Goal: Transaction & Acquisition: Purchase product/service

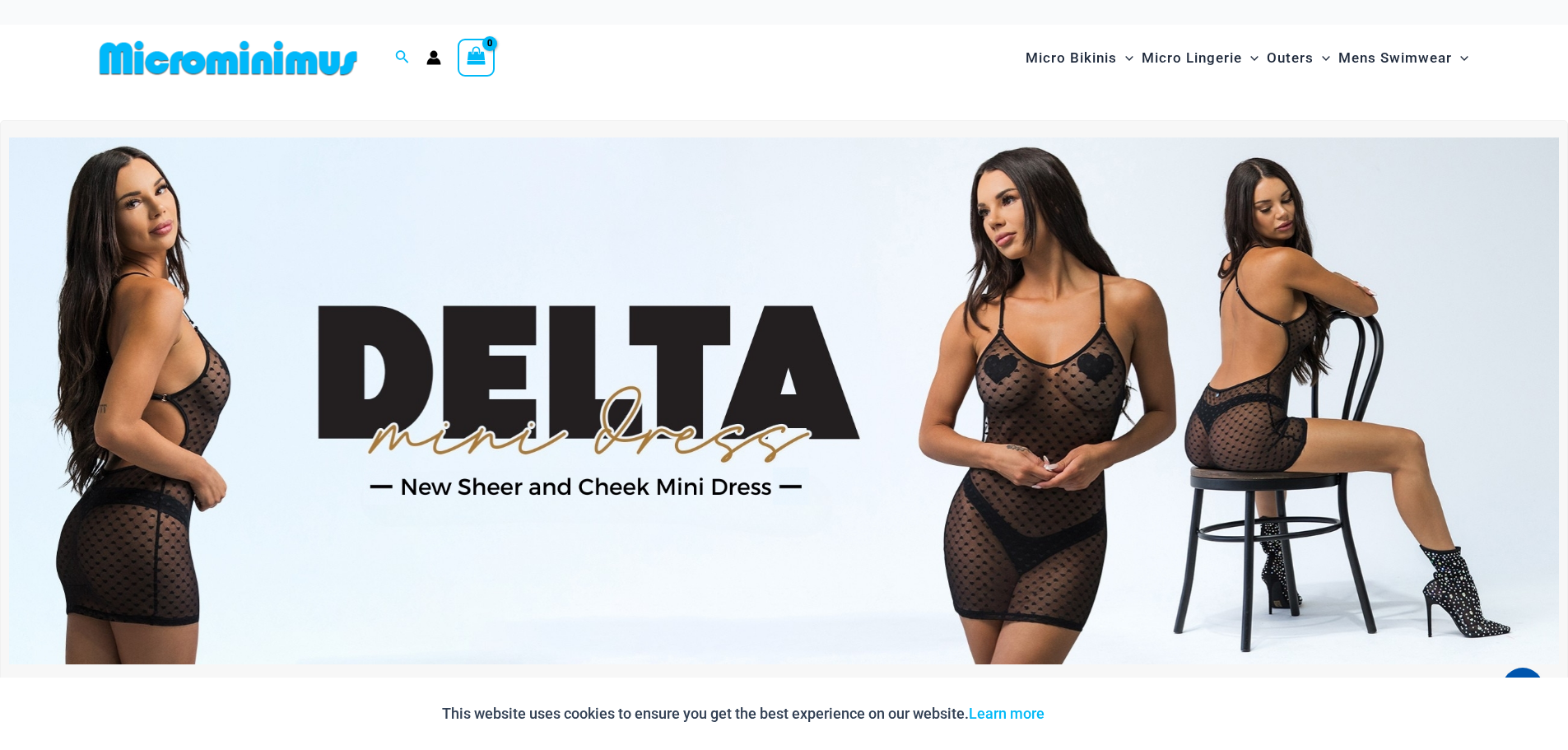
click at [770, 351] on img at bounding box center [784, 401] width 1550 height 527
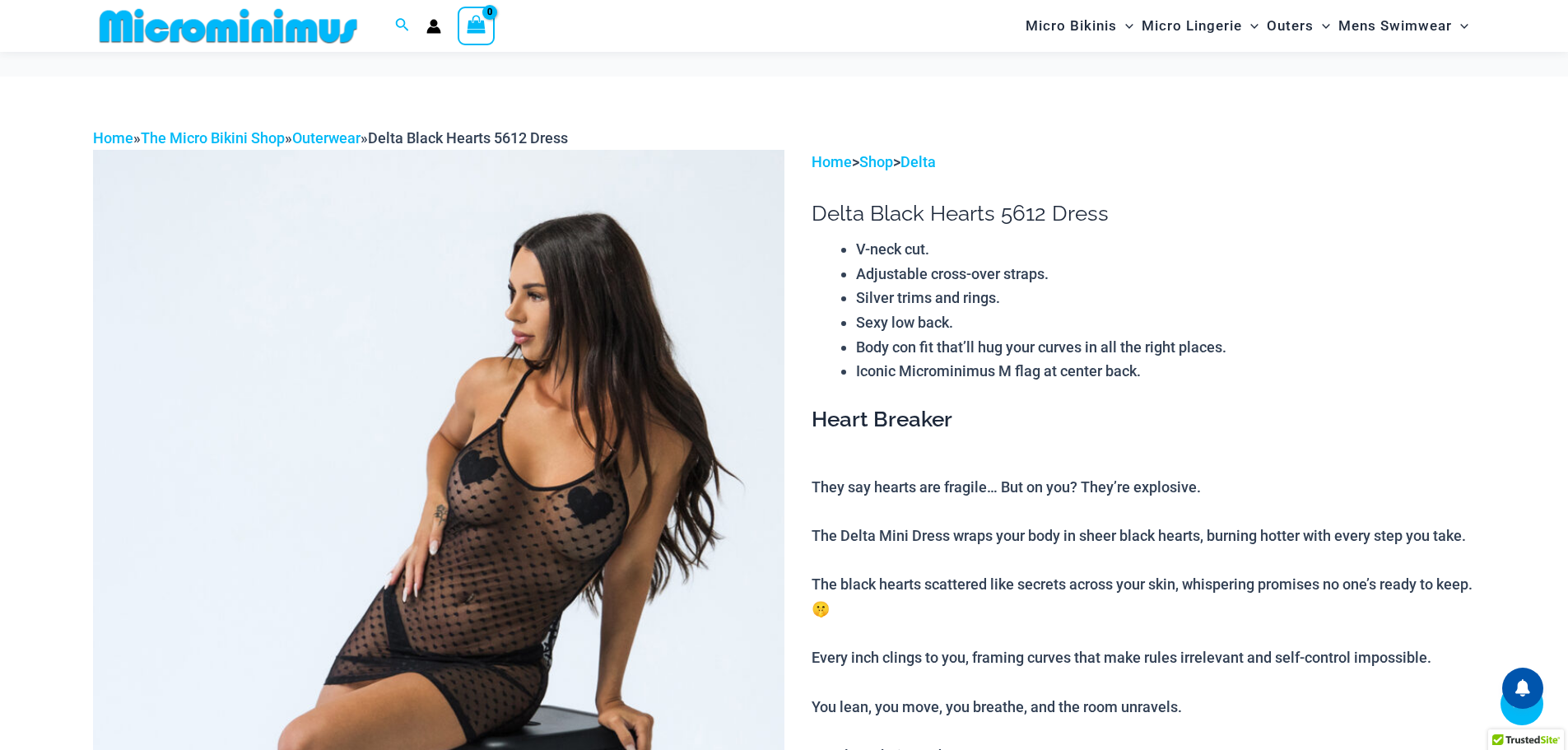
scroll to position [890, 0]
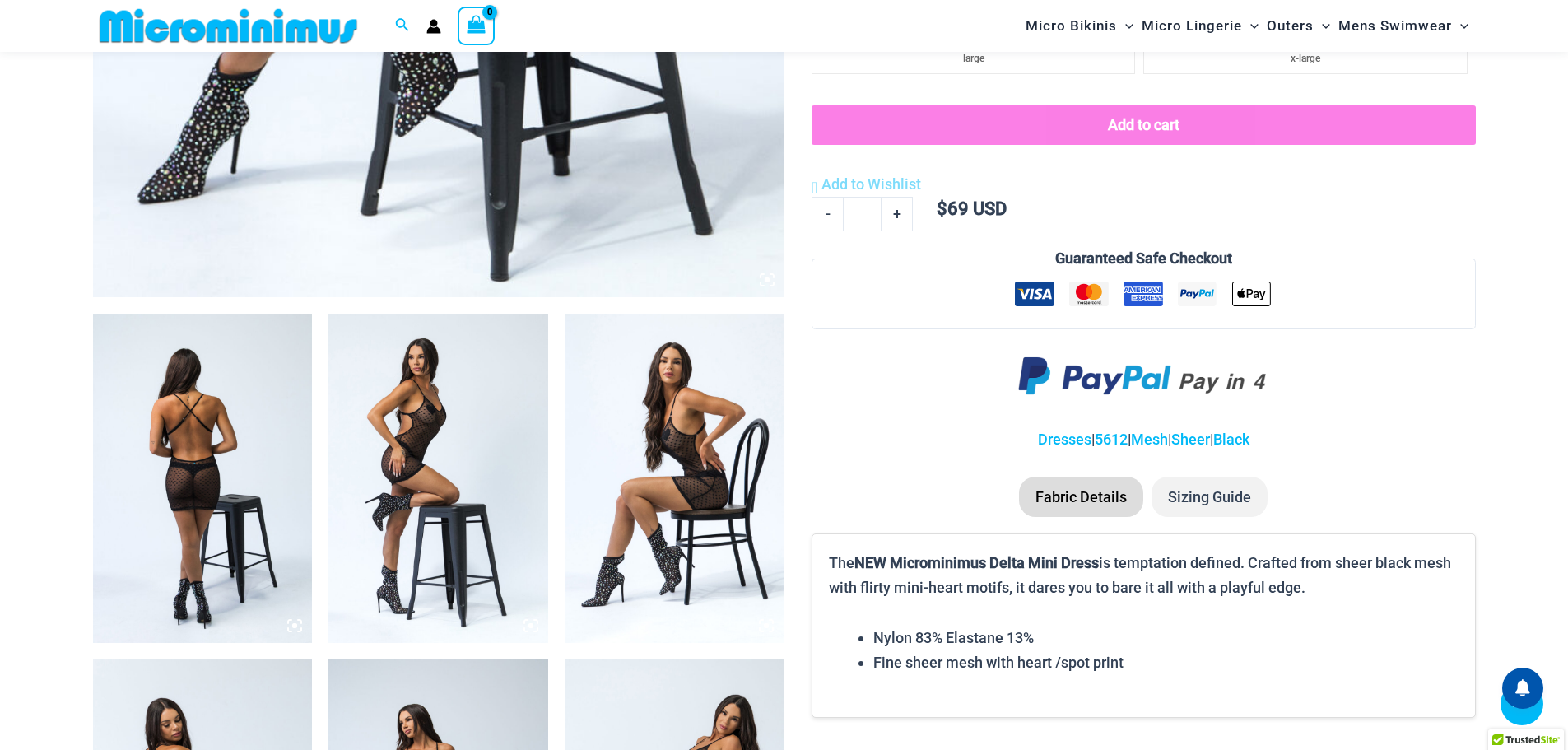
click at [215, 481] on img at bounding box center [203, 478] width 220 height 330
click at [233, 442] on img at bounding box center [203, 478] width 220 height 330
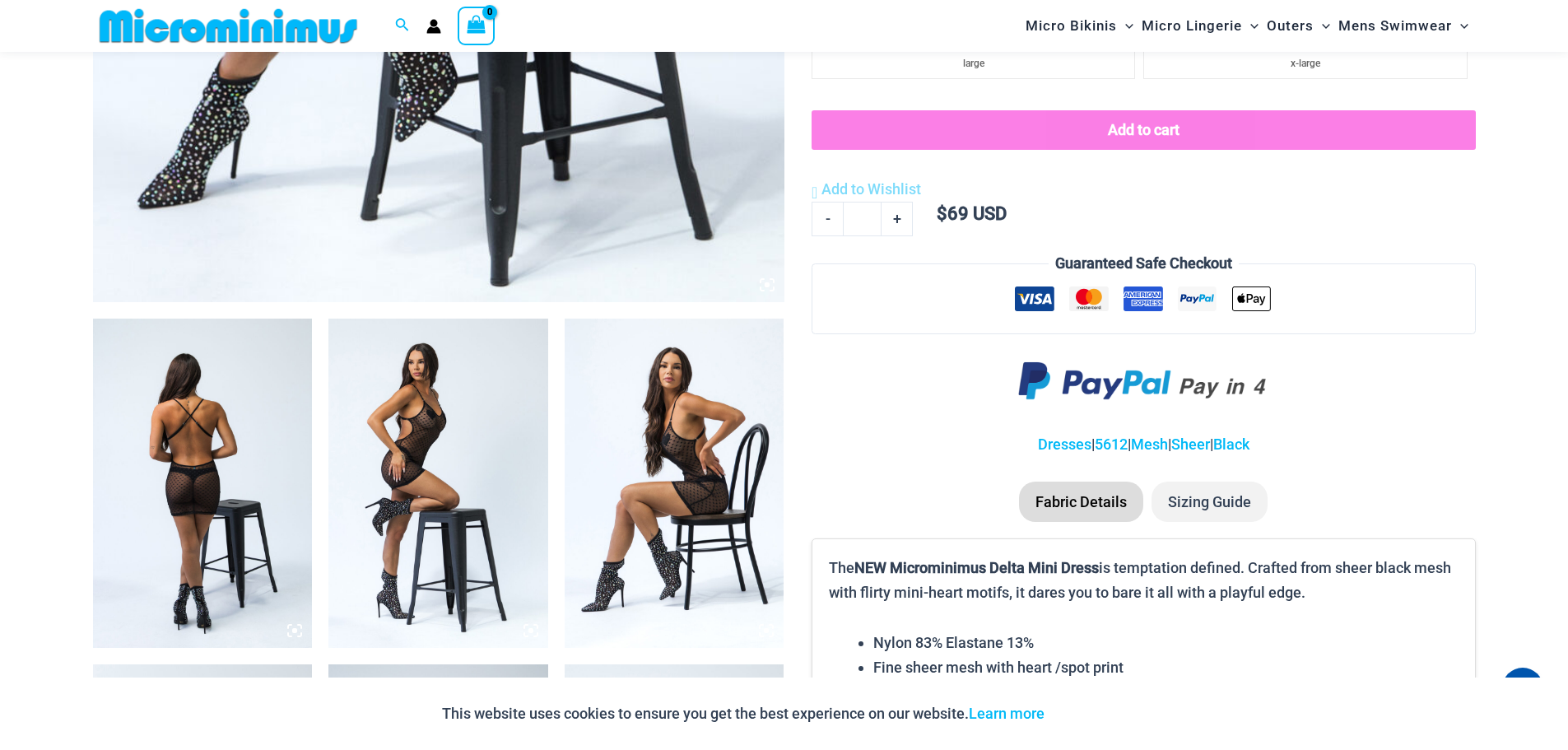
scroll to position [396, 0]
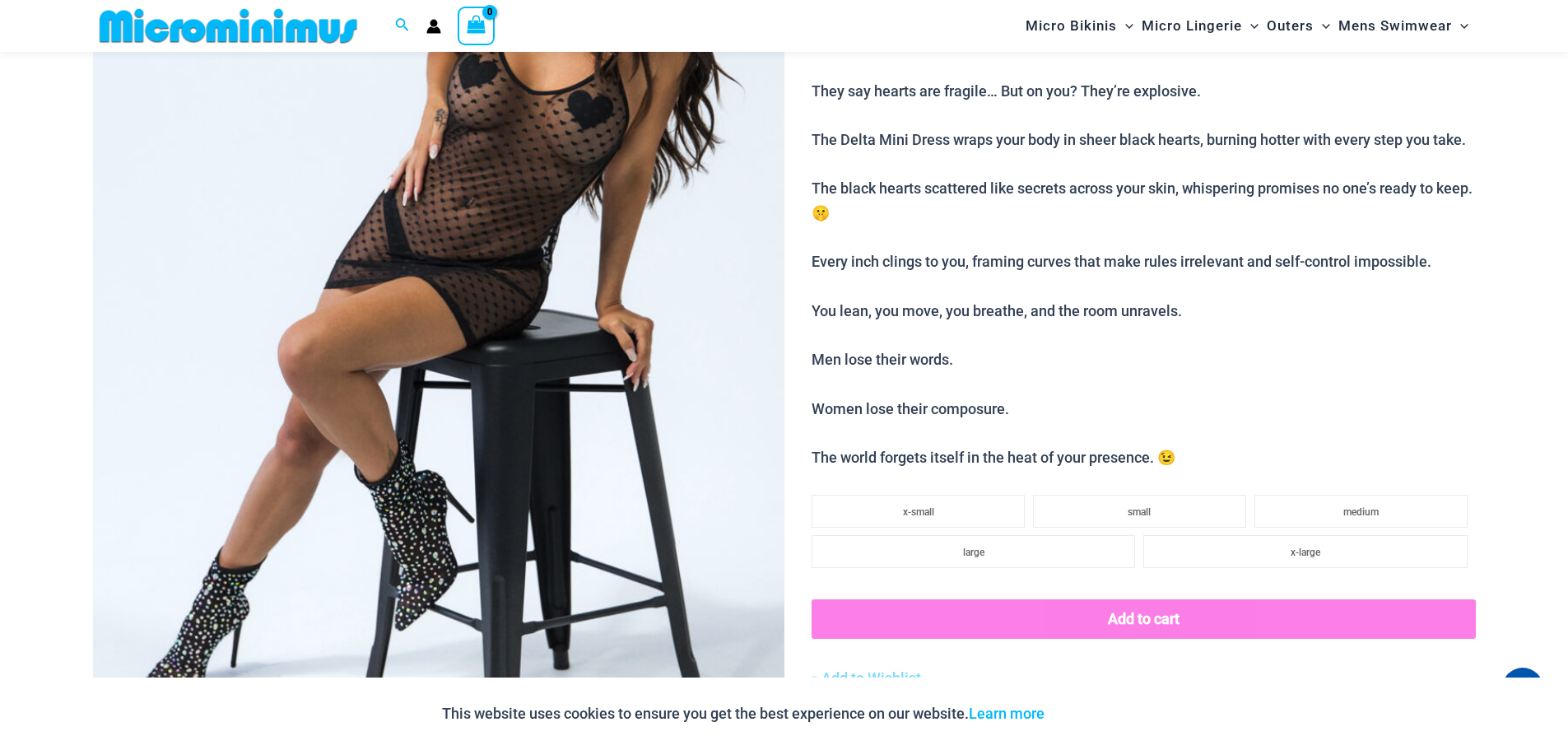
click at [531, 393] on img at bounding box center [439, 272] width 692 height 1037
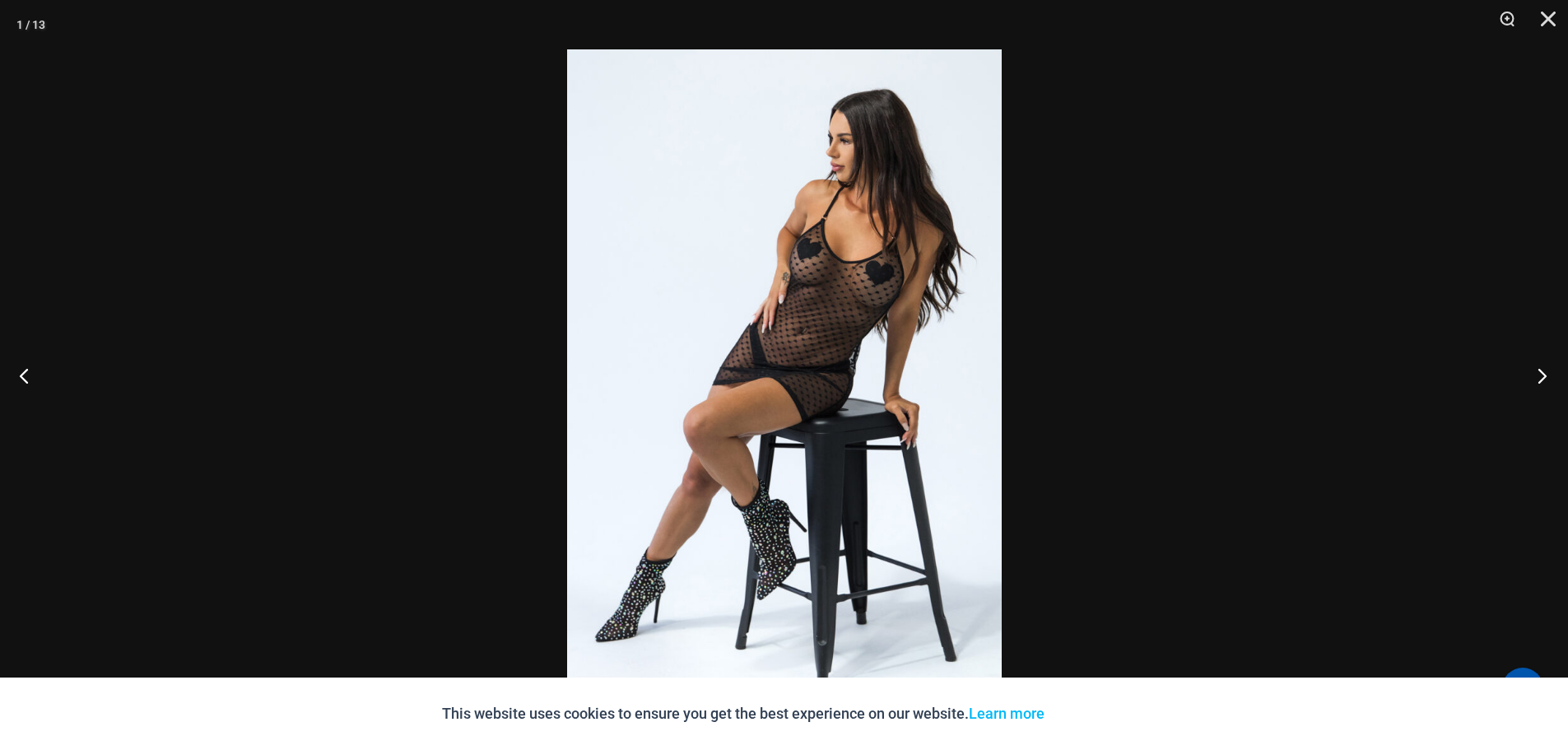
click at [1538, 382] on button "Next" at bounding box center [1536, 375] width 62 height 82
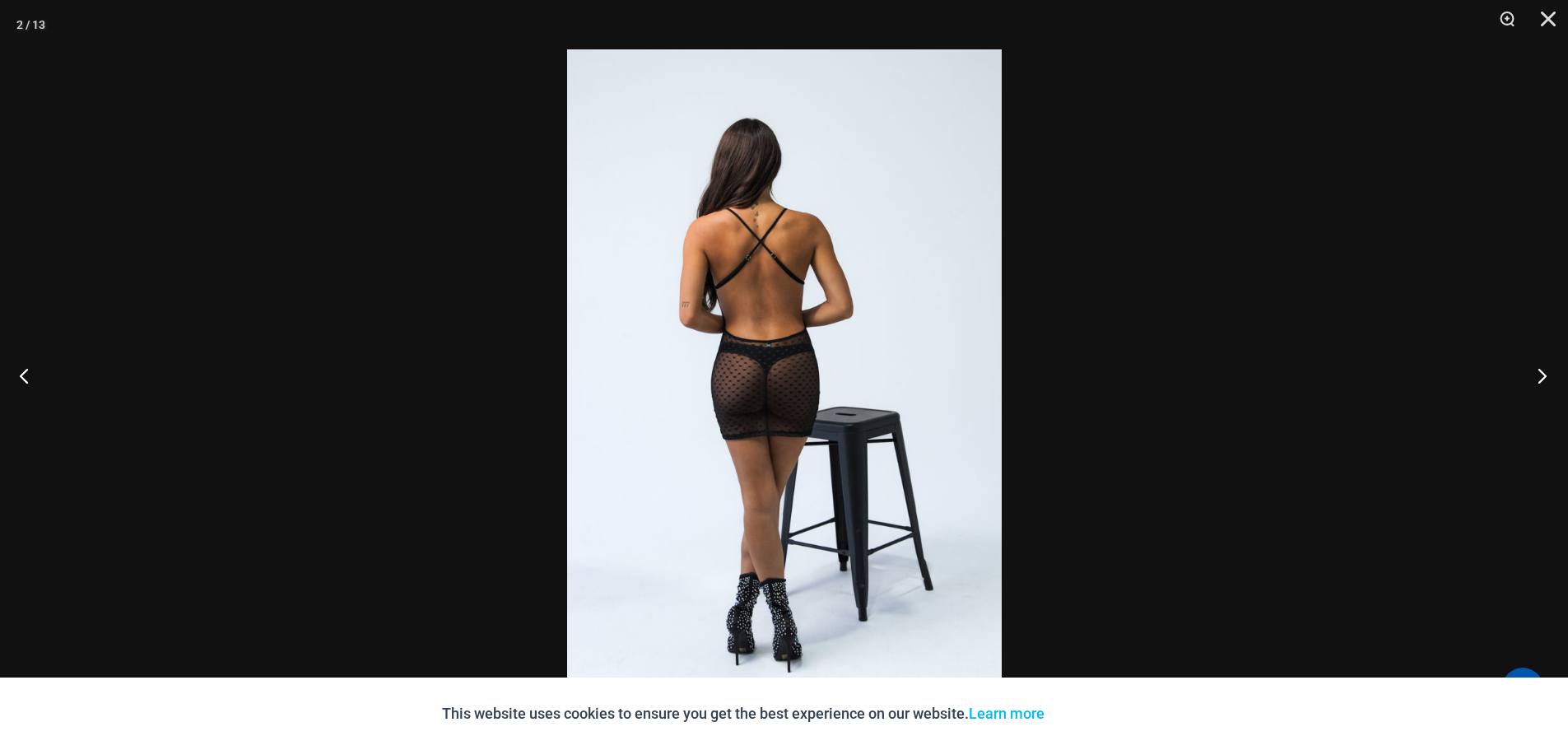
click at [1538, 382] on button "Next" at bounding box center [1536, 375] width 62 height 82
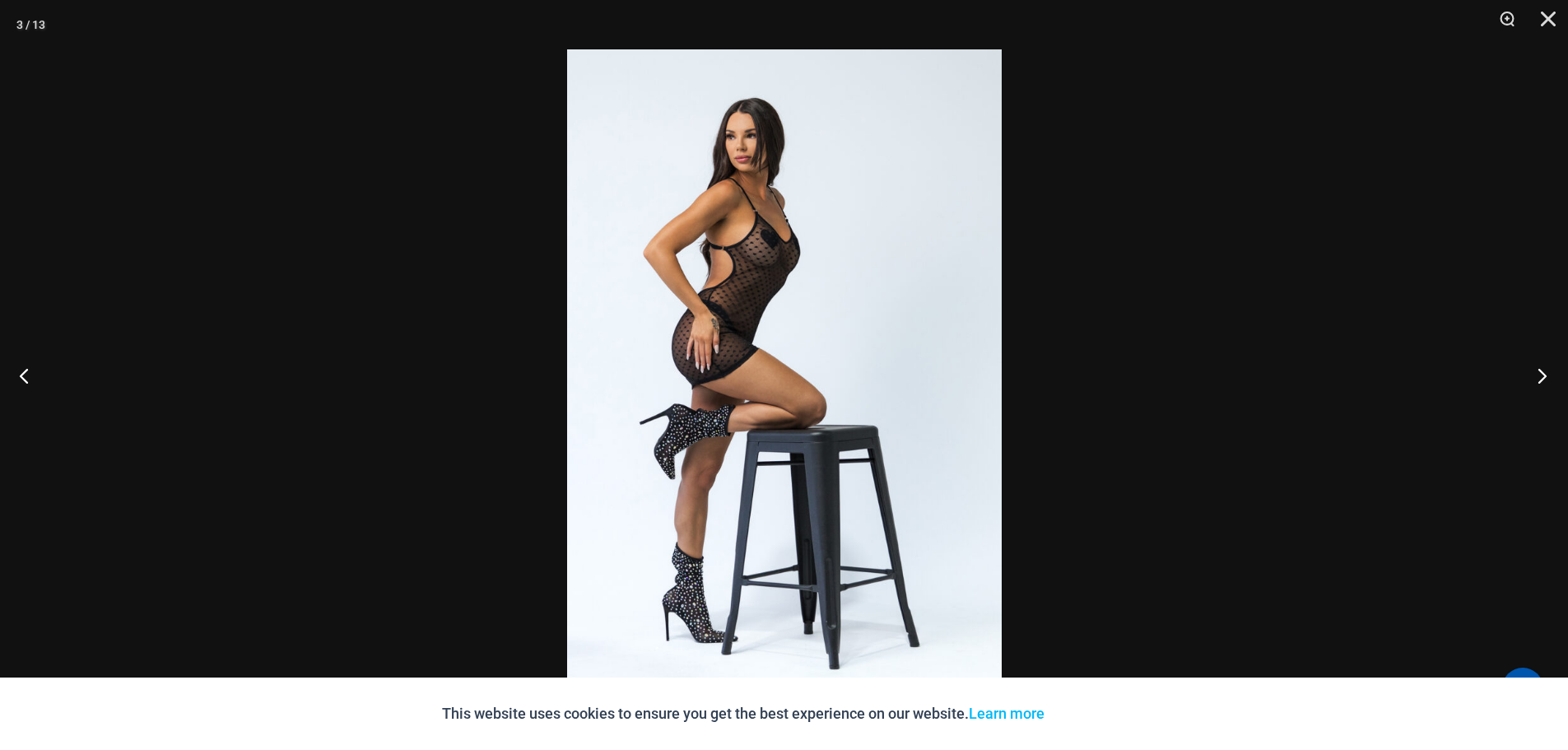
click at [1538, 382] on button "Next" at bounding box center [1536, 375] width 62 height 82
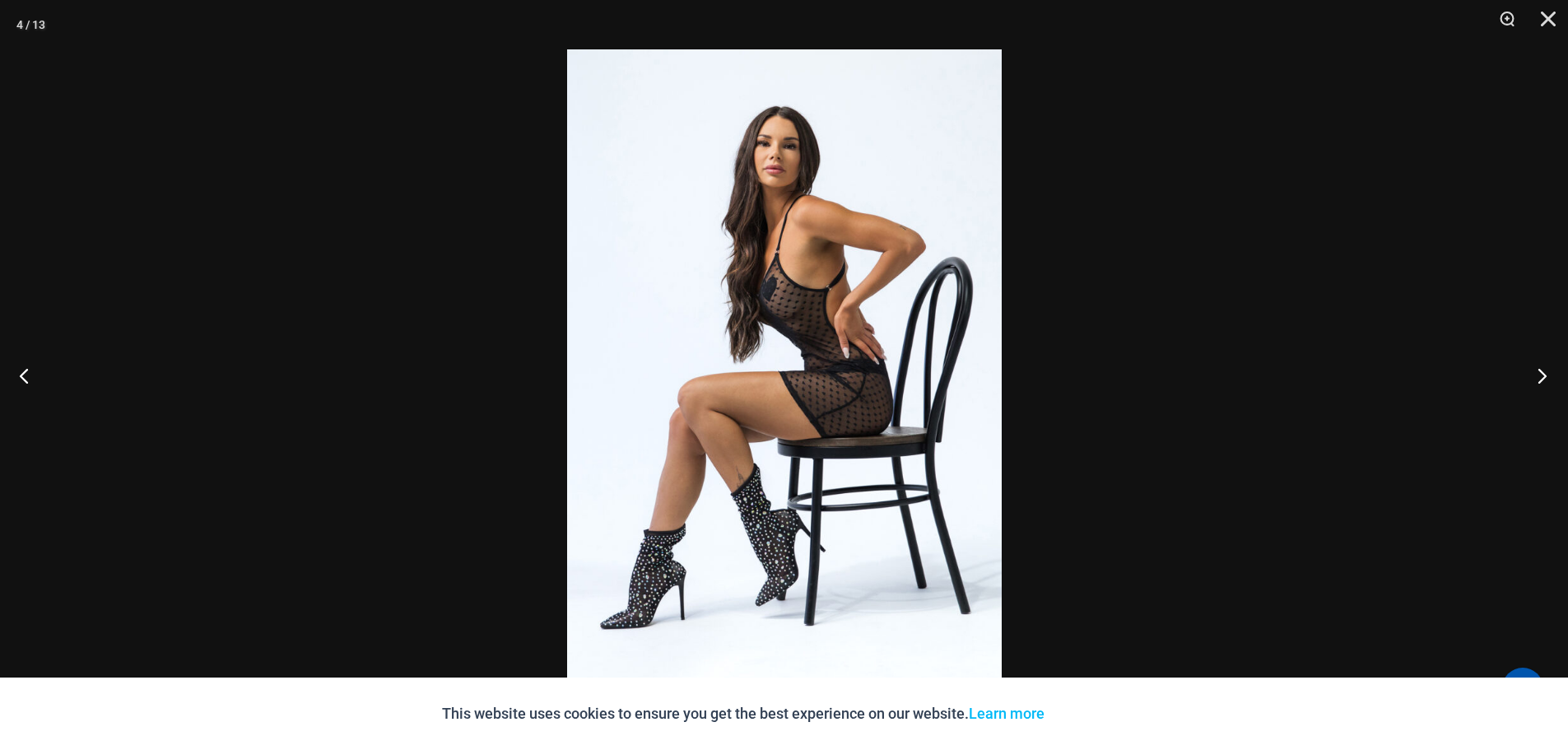
click at [1538, 382] on button "Next" at bounding box center [1536, 375] width 62 height 82
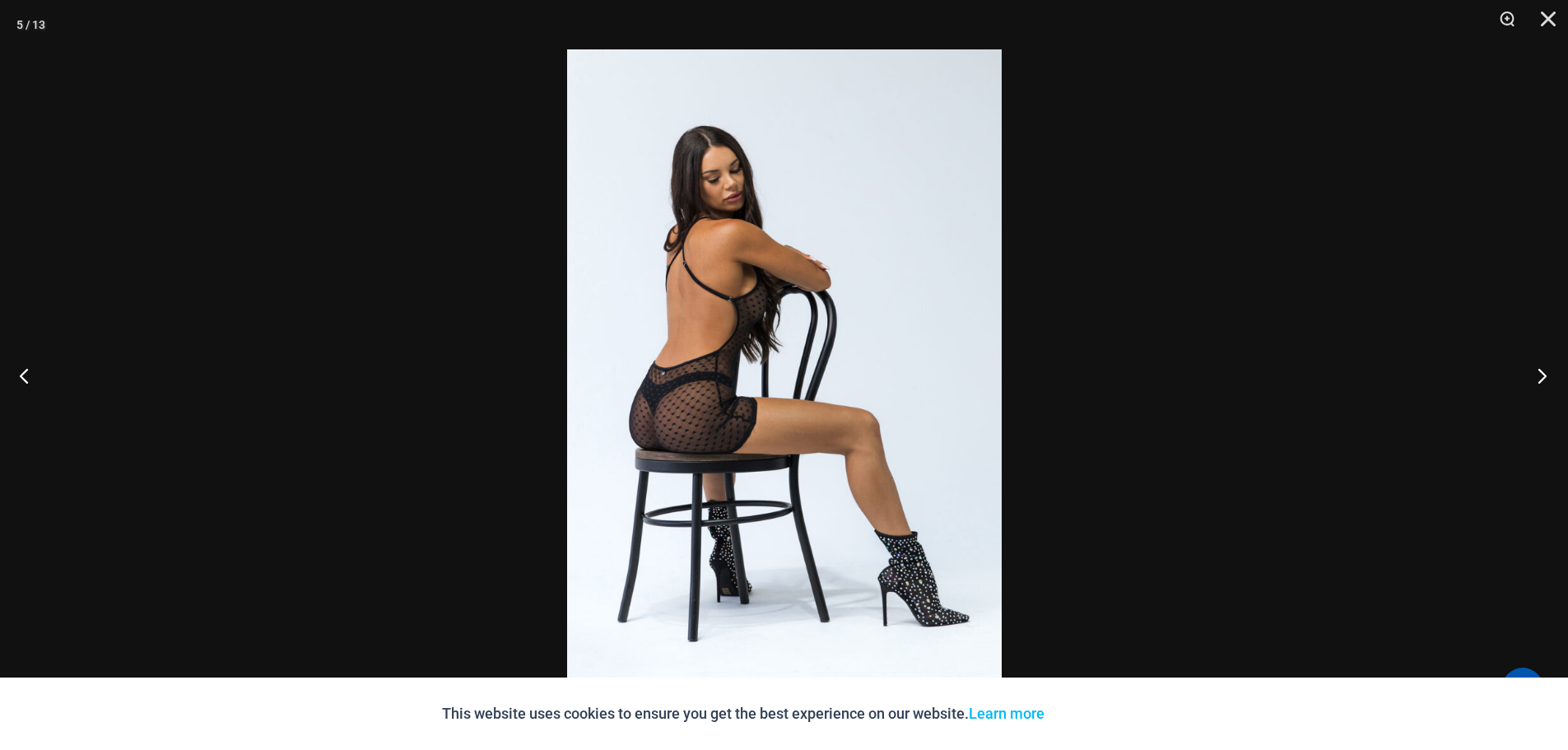
click at [1538, 382] on button "Next" at bounding box center [1536, 375] width 62 height 82
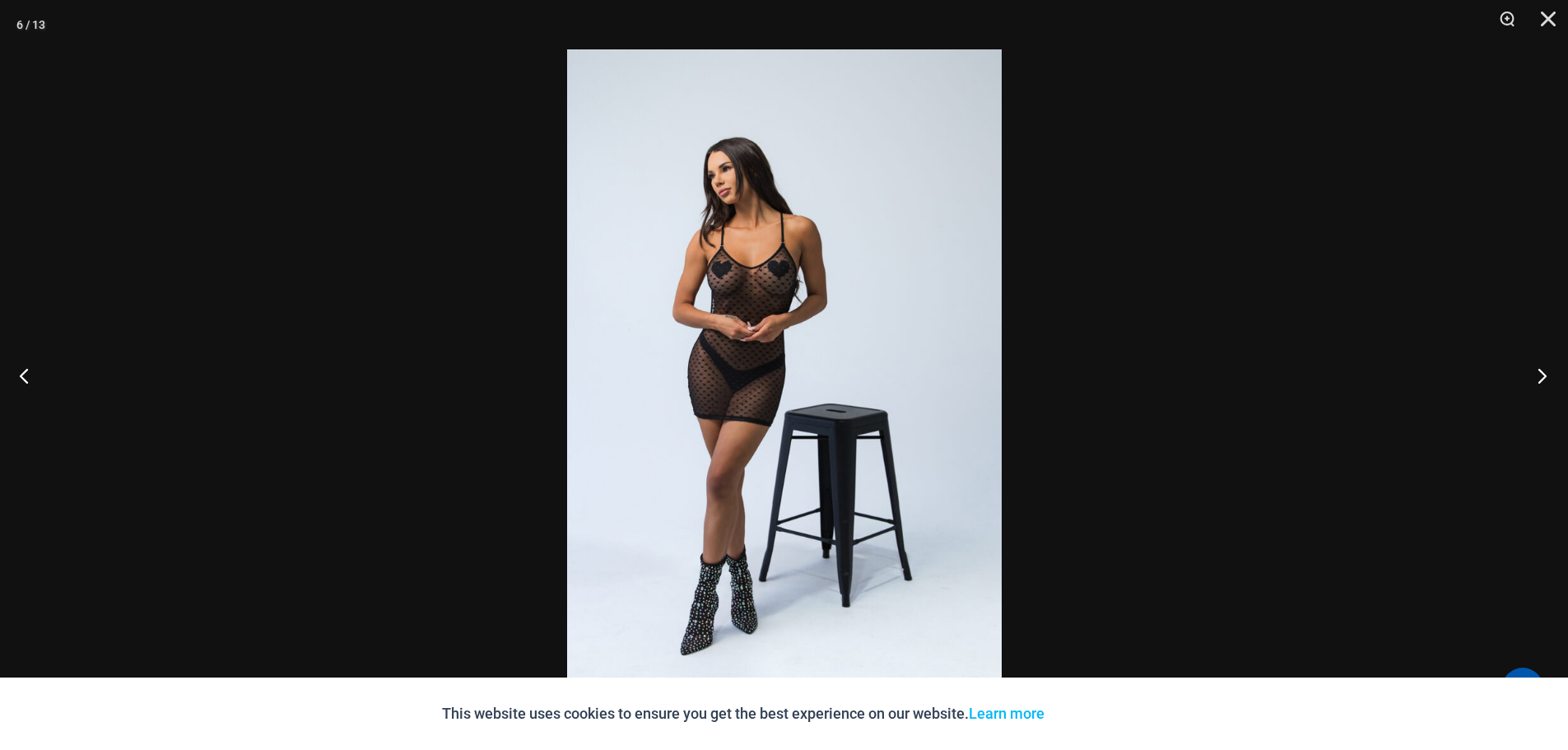
click at [1538, 382] on button "Next" at bounding box center [1536, 375] width 62 height 82
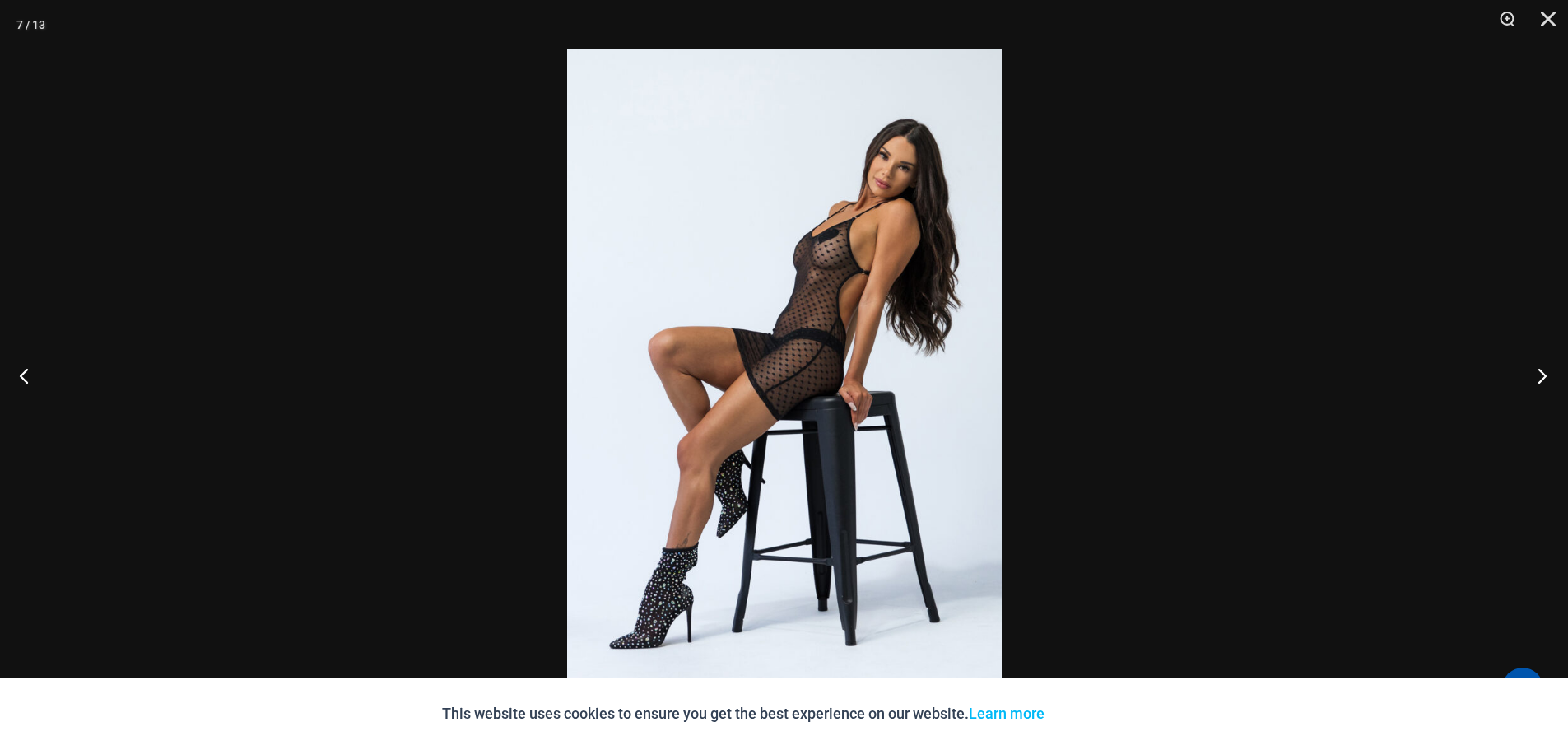
click at [1538, 382] on button "Next" at bounding box center [1536, 375] width 62 height 82
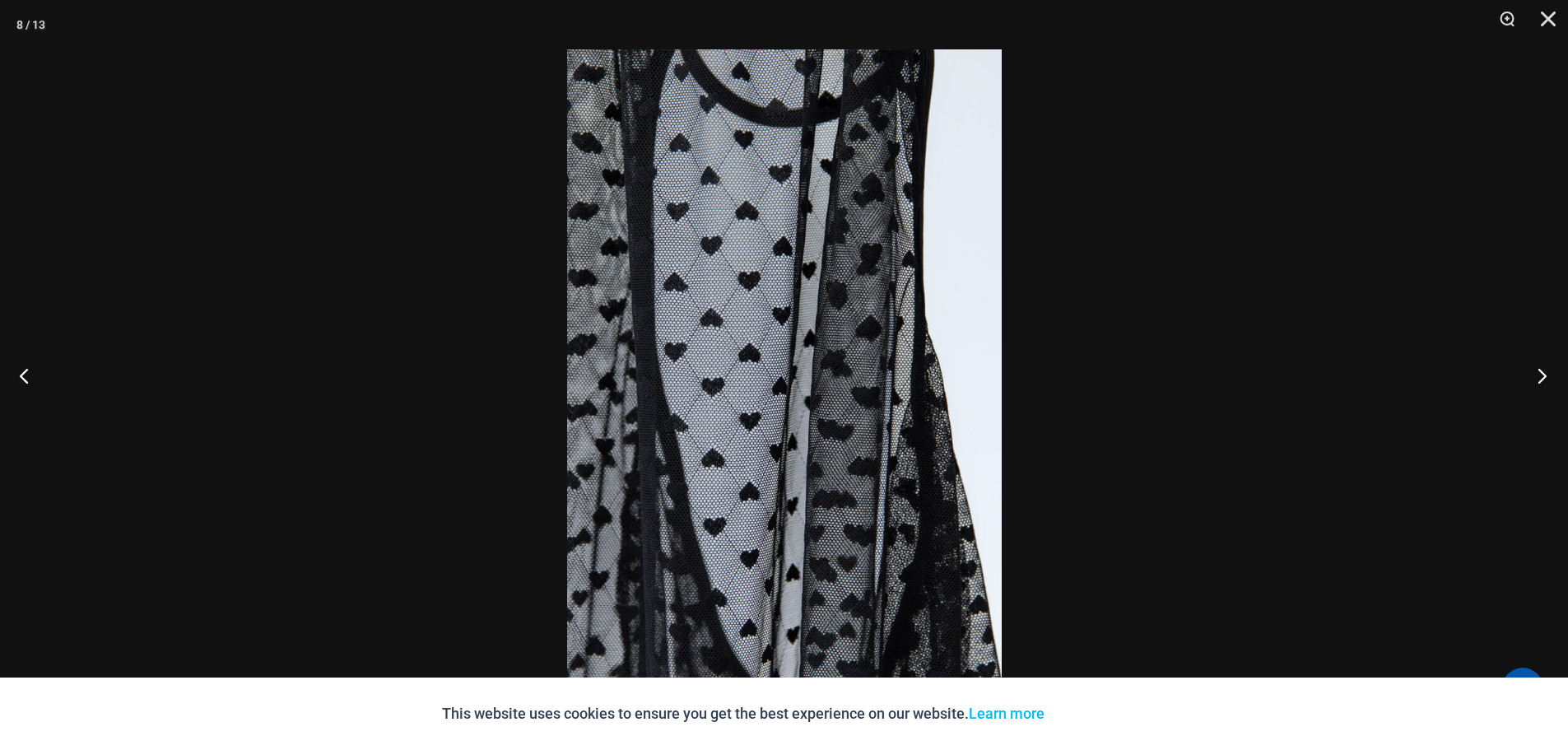
click at [1538, 382] on button "Next" at bounding box center [1536, 375] width 62 height 82
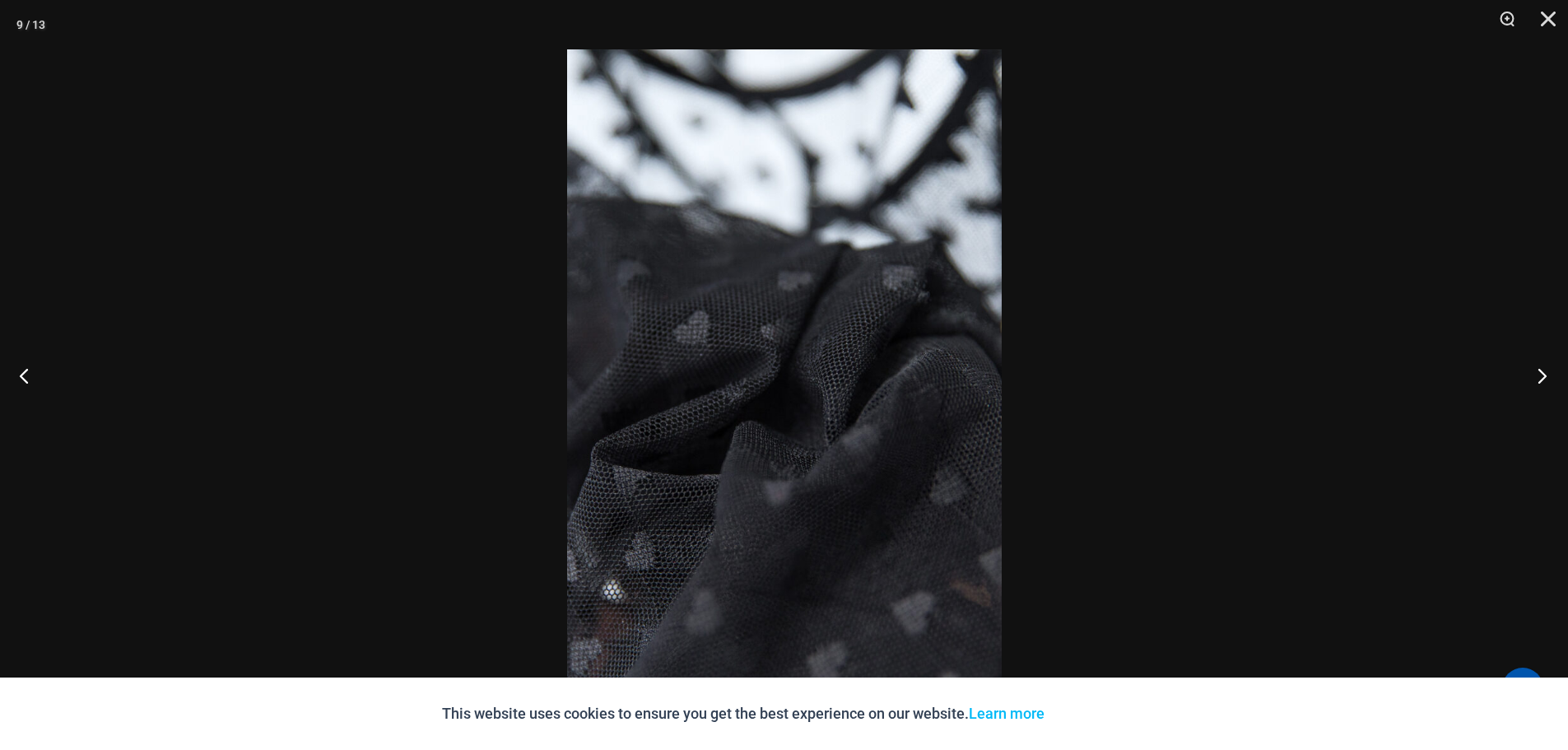
click at [1538, 382] on button "Next" at bounding box center [1536, 375] width 62 height 82
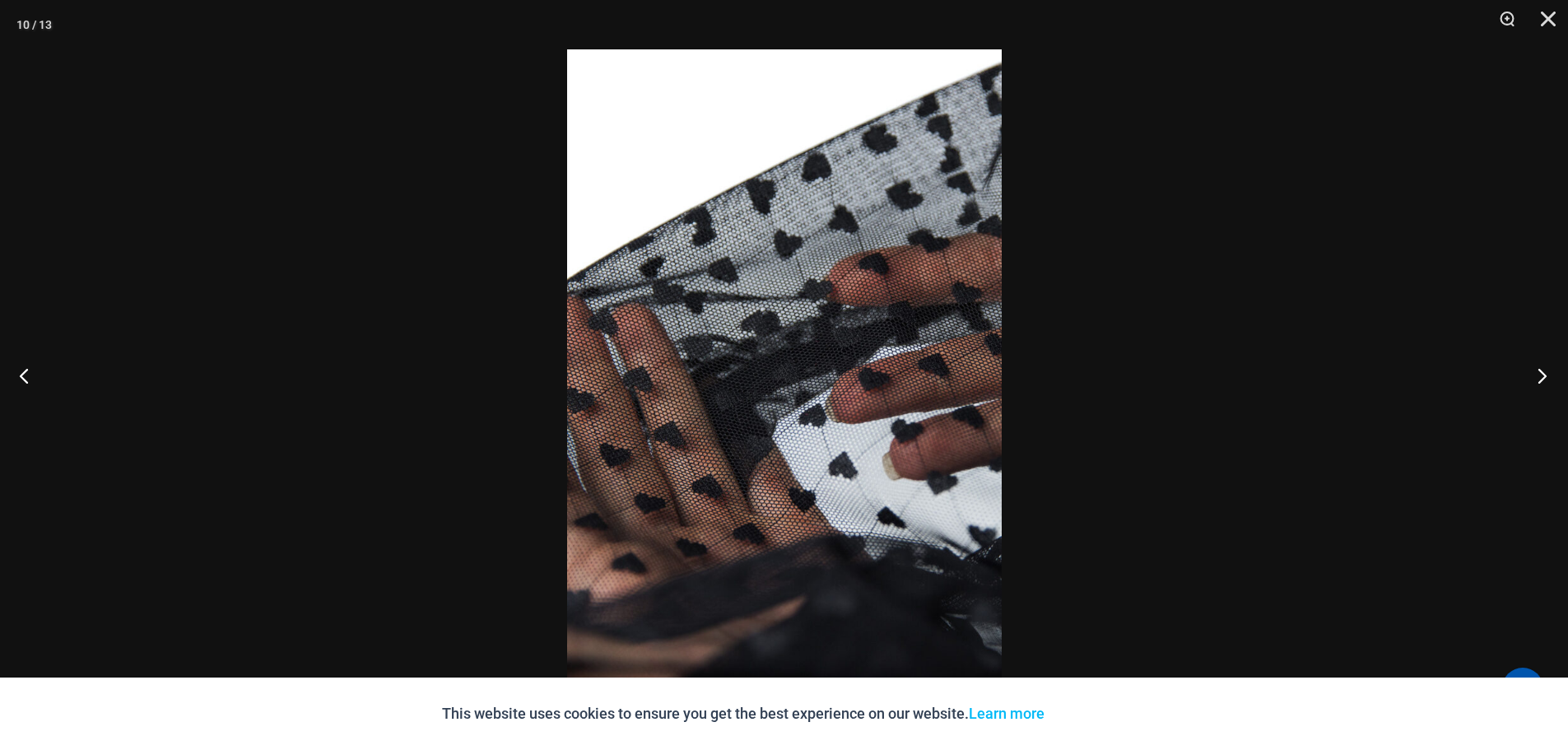
click at [1538, 382] on button "Next" at bounding box center [1536, 375] width 62 height 82
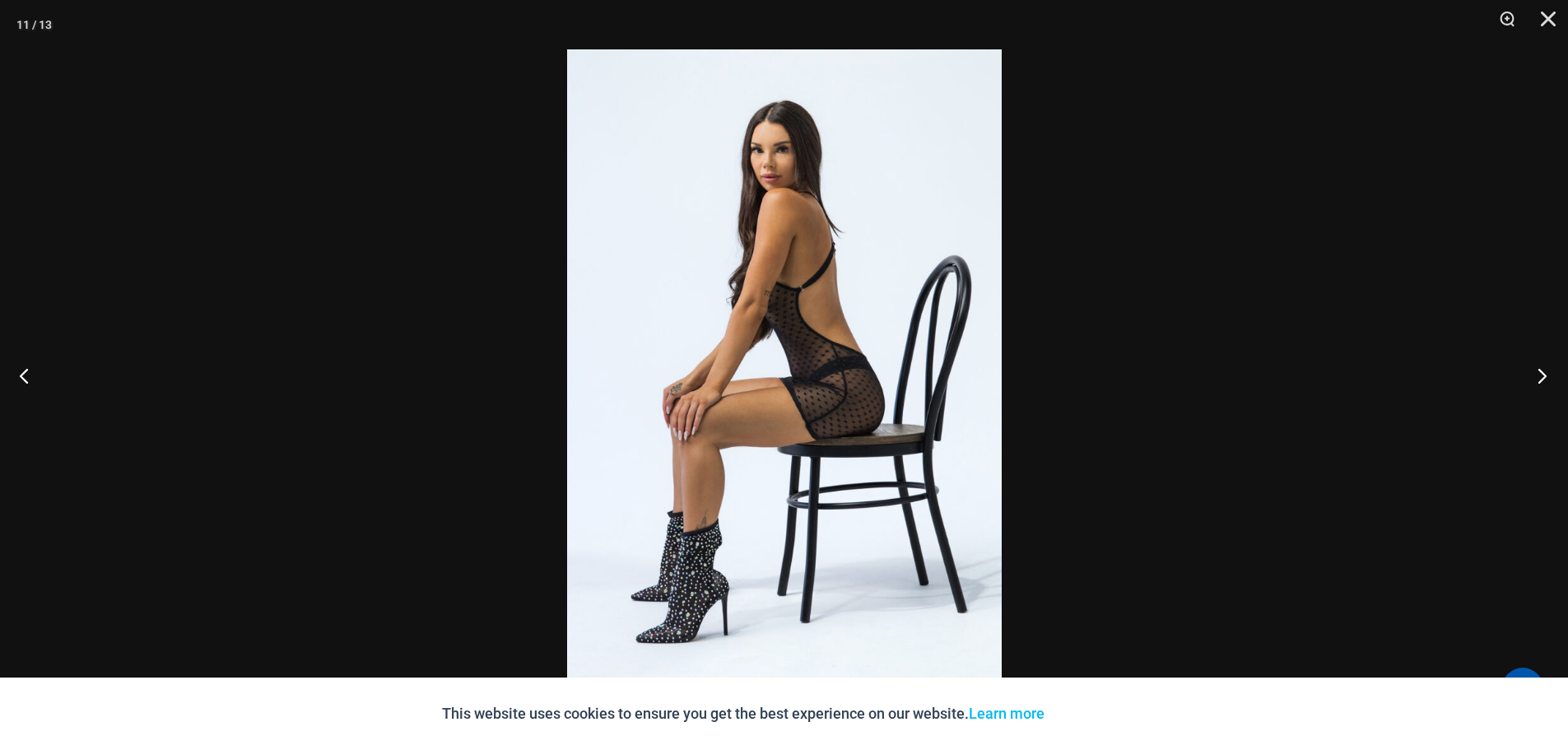
click at [1538, 382] on button "Next" at bounding box center [1536, 375] width 62 height 82
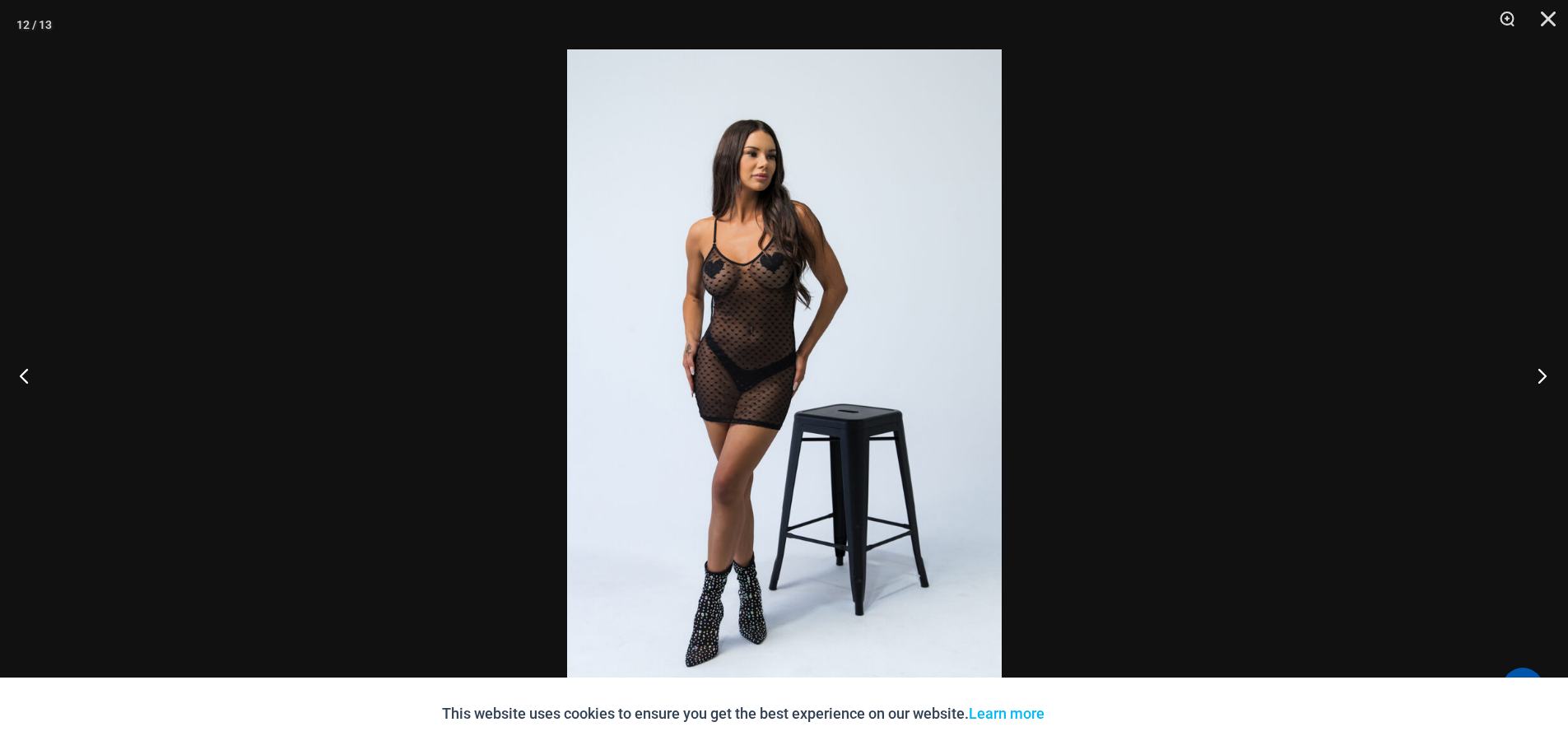
click at [1538, 382] on button "Next" at bounding box center [1536, 375] width 62 height 82
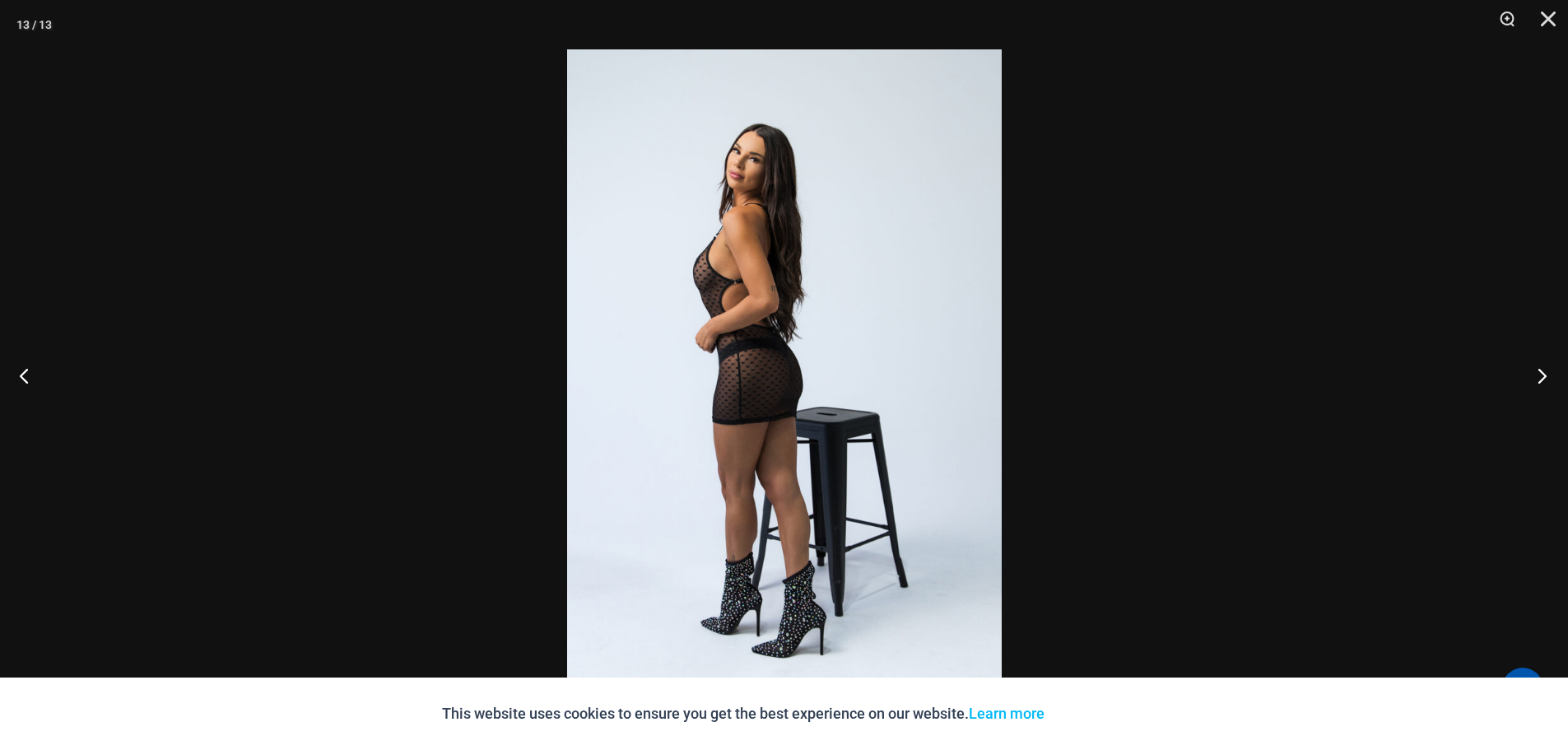
click at [1538, 382] on button "Next" at bounding box center [1536, 375] width 62 height 82
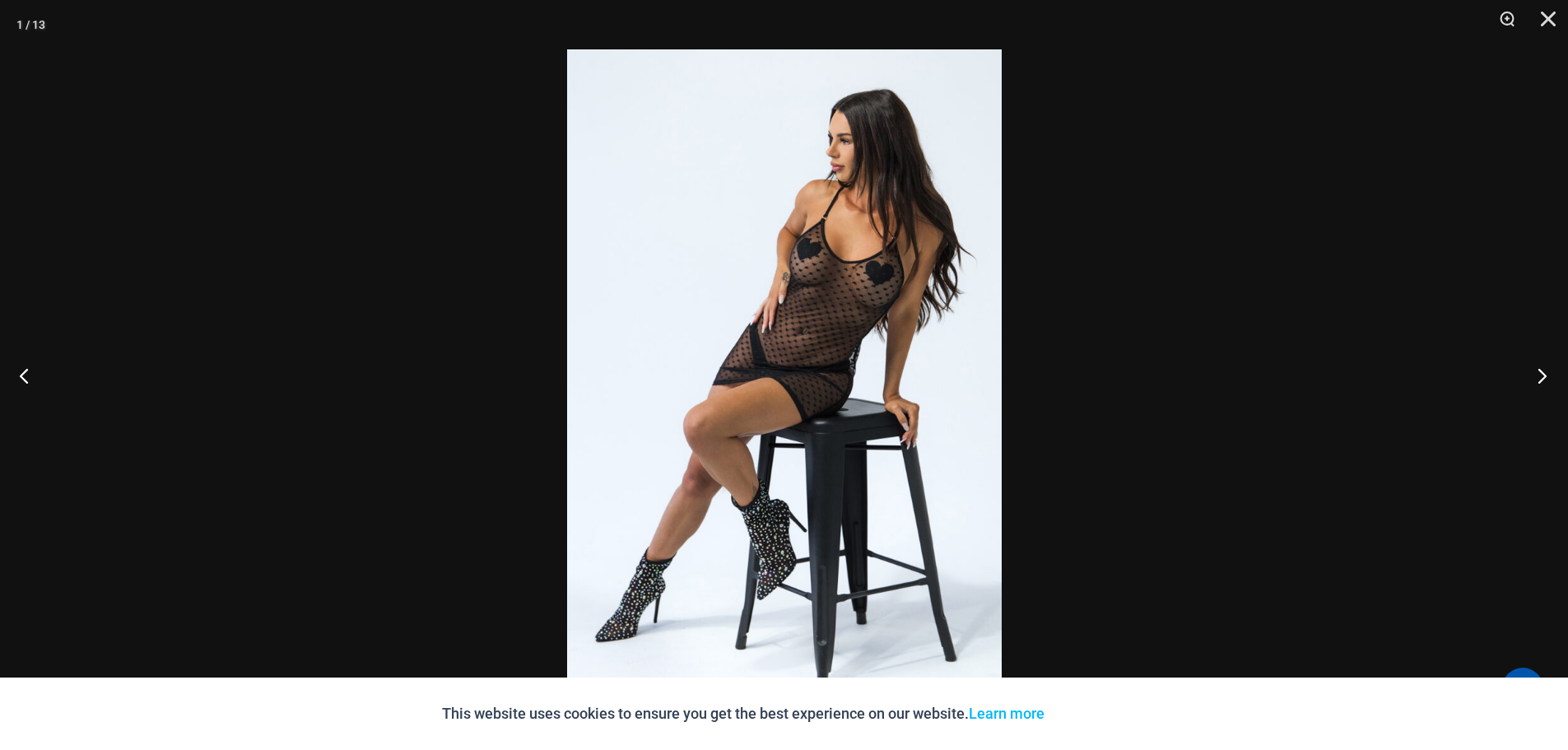
click at [1538, 382] on button "Next" at bounding box center [1536, 375] width 62 height 82
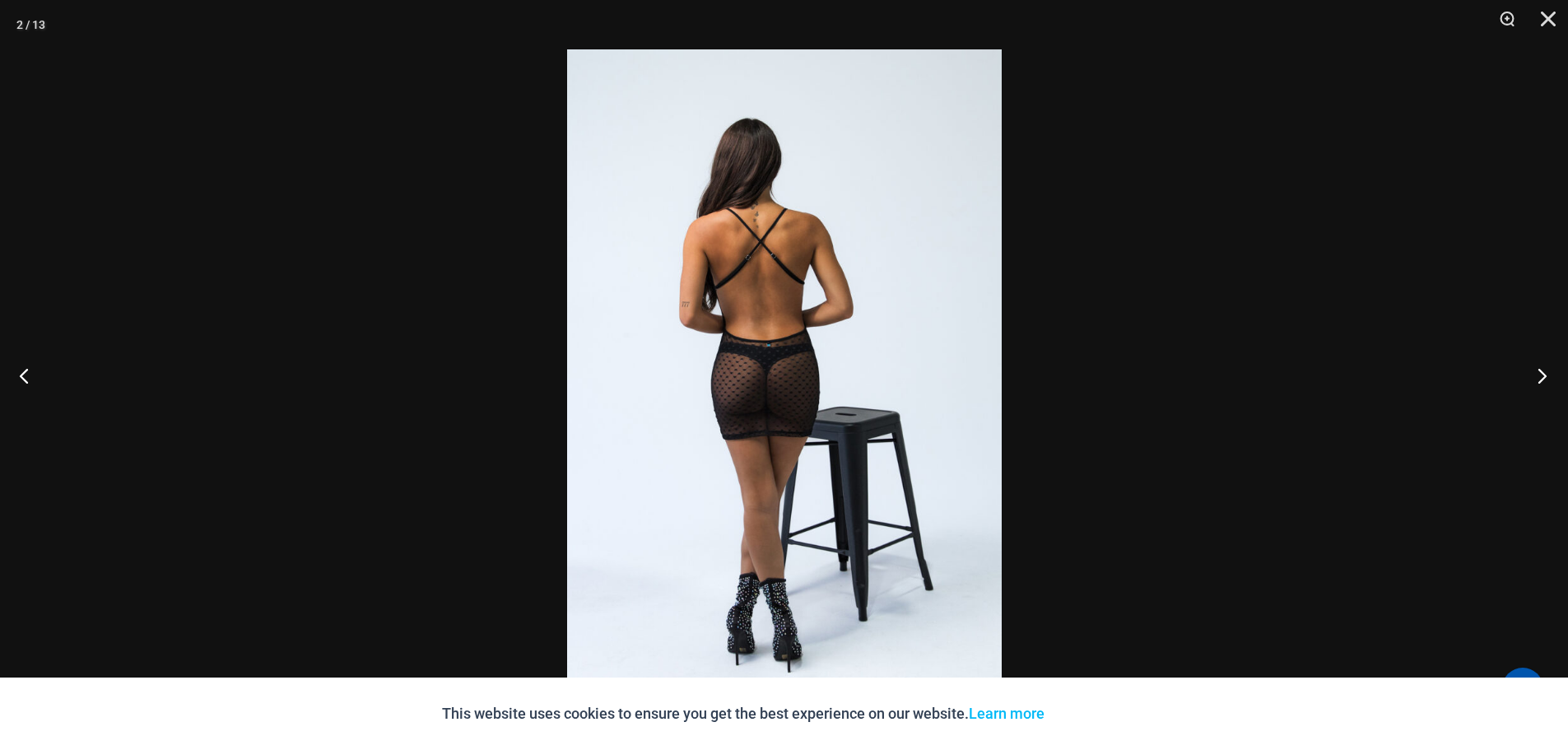
click at [1538, 382] on button "Next" at bounding box center [1536, 375] width 62 height 82
